Goal: Find specific page/section: Find specific page/section

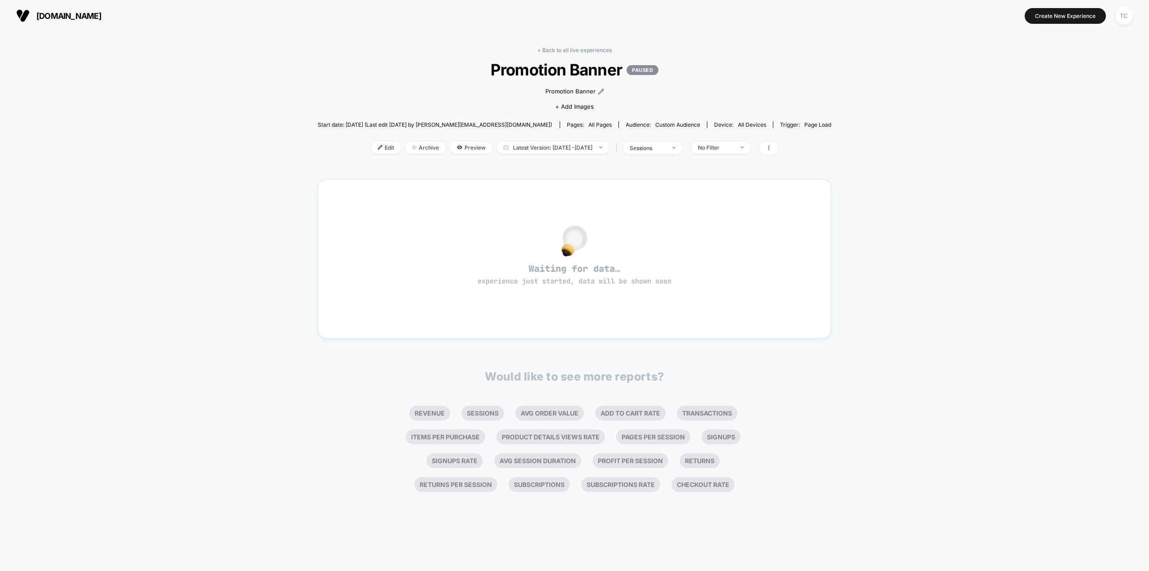
click at [101, 12] on span "[DOMAIN_NAME]" at bounding box center [68, 15] width 65 height 9
